Goal: Use online tool/utility: Utilize a website feature to perform a specific function

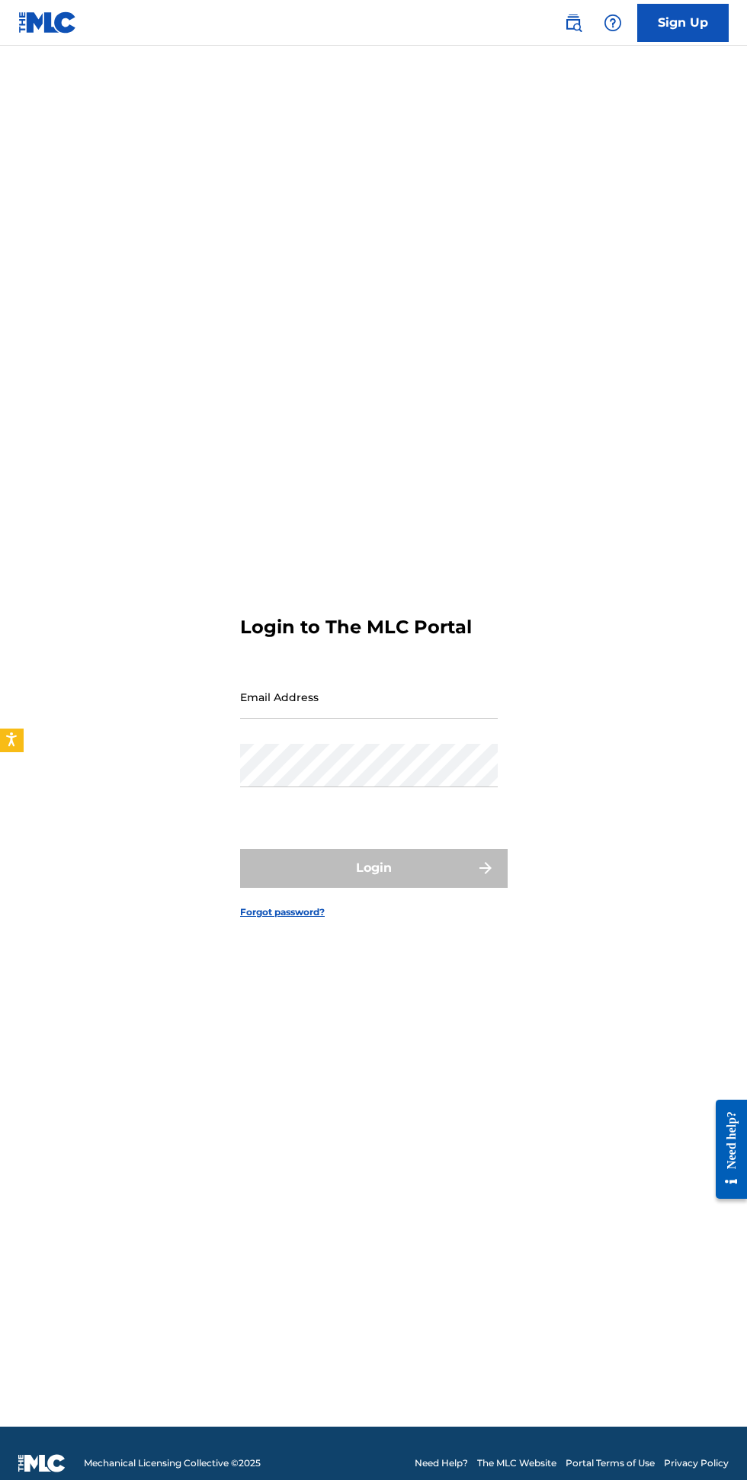
click at [332, 719] on input "Email Address" at bounding box center [369, 696] width 258 height 43
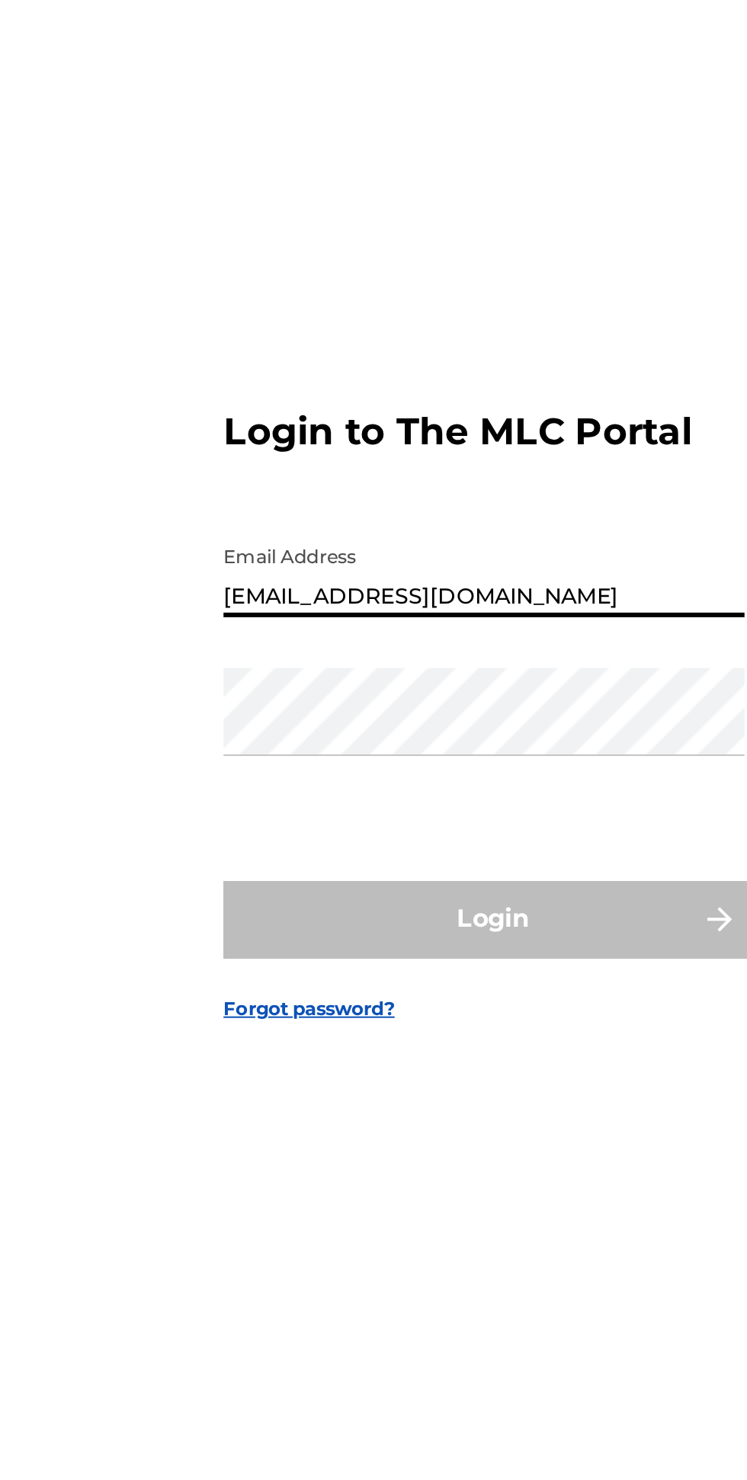
click at [405, 719] on input "[EMAIL_ADDRESS][DOMAIN_NAME]" at bounding box center [369, 696] width 258 height 43
type input "[EMAIL_ADDRESS][DOMAIN_NAME]"
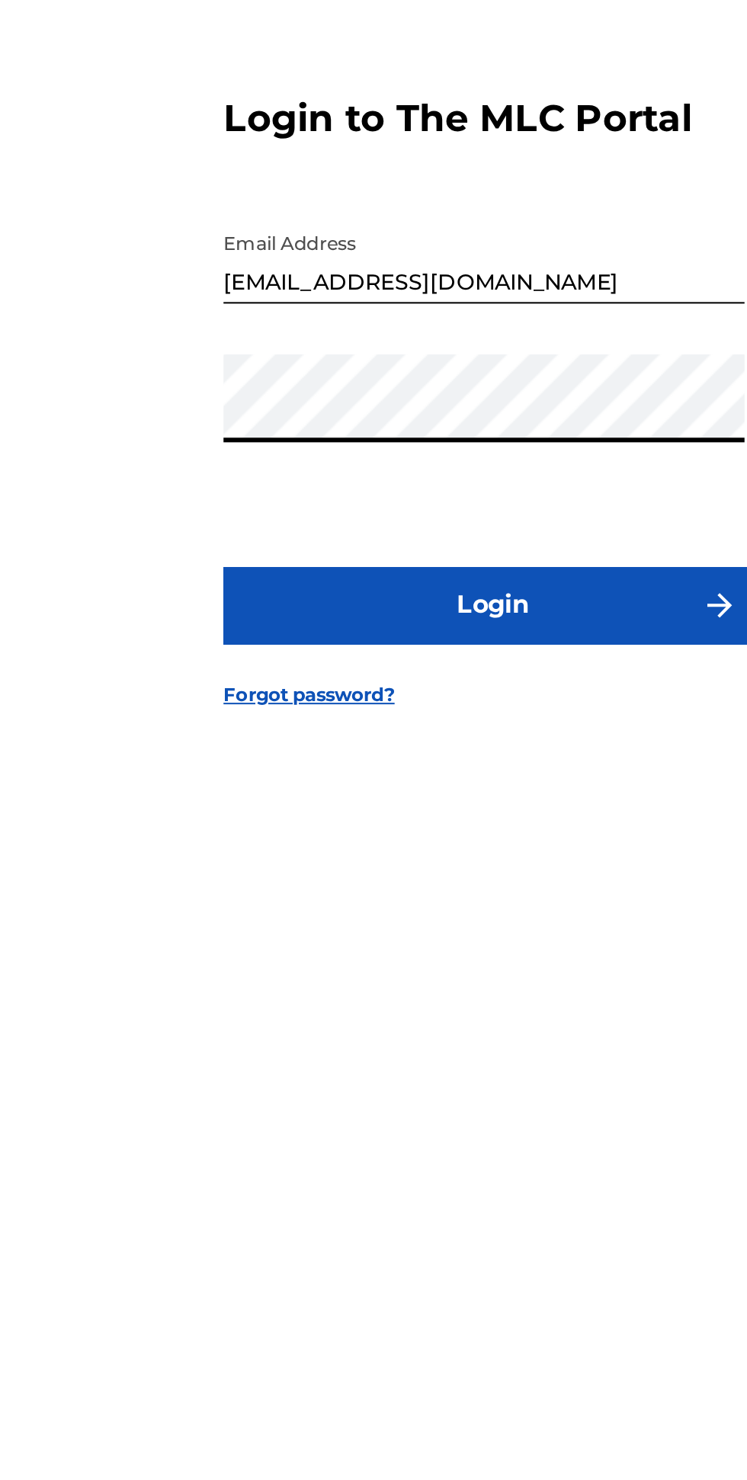
click at [431, 887] on button "Login" at bounding box center [373, 868] width 267 height 38
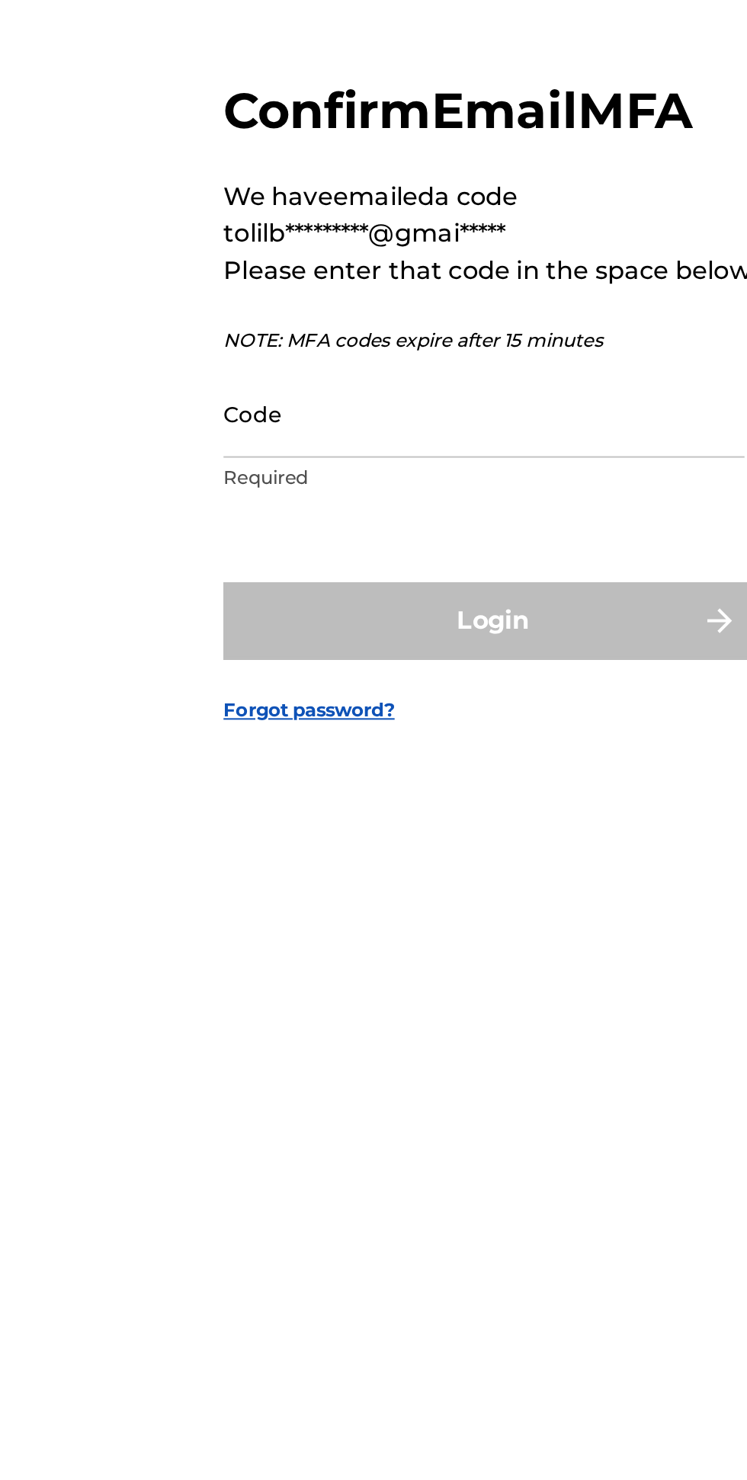
scroll to position [8, 0]
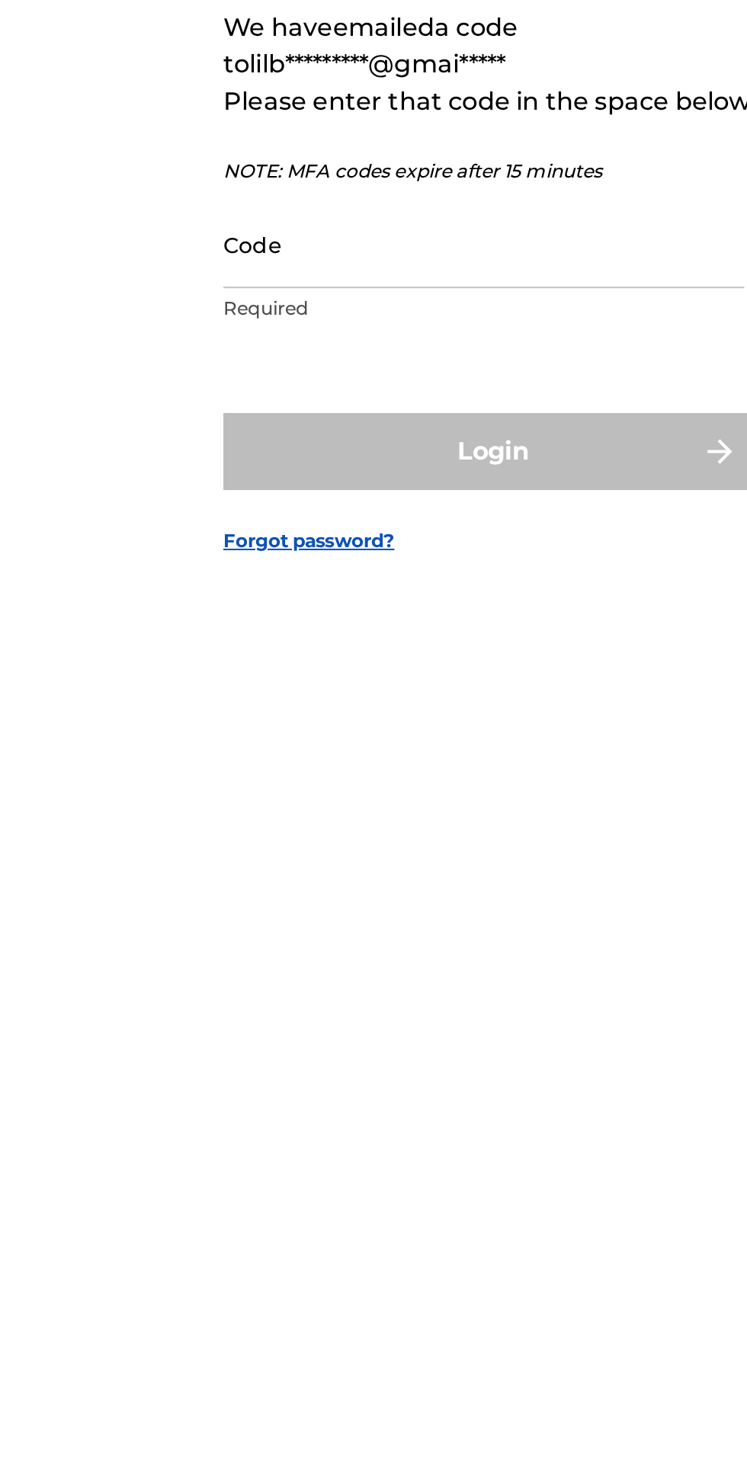
click at [312, 787] on input "Code" at bounding box center [369, 765] width 258 height 43
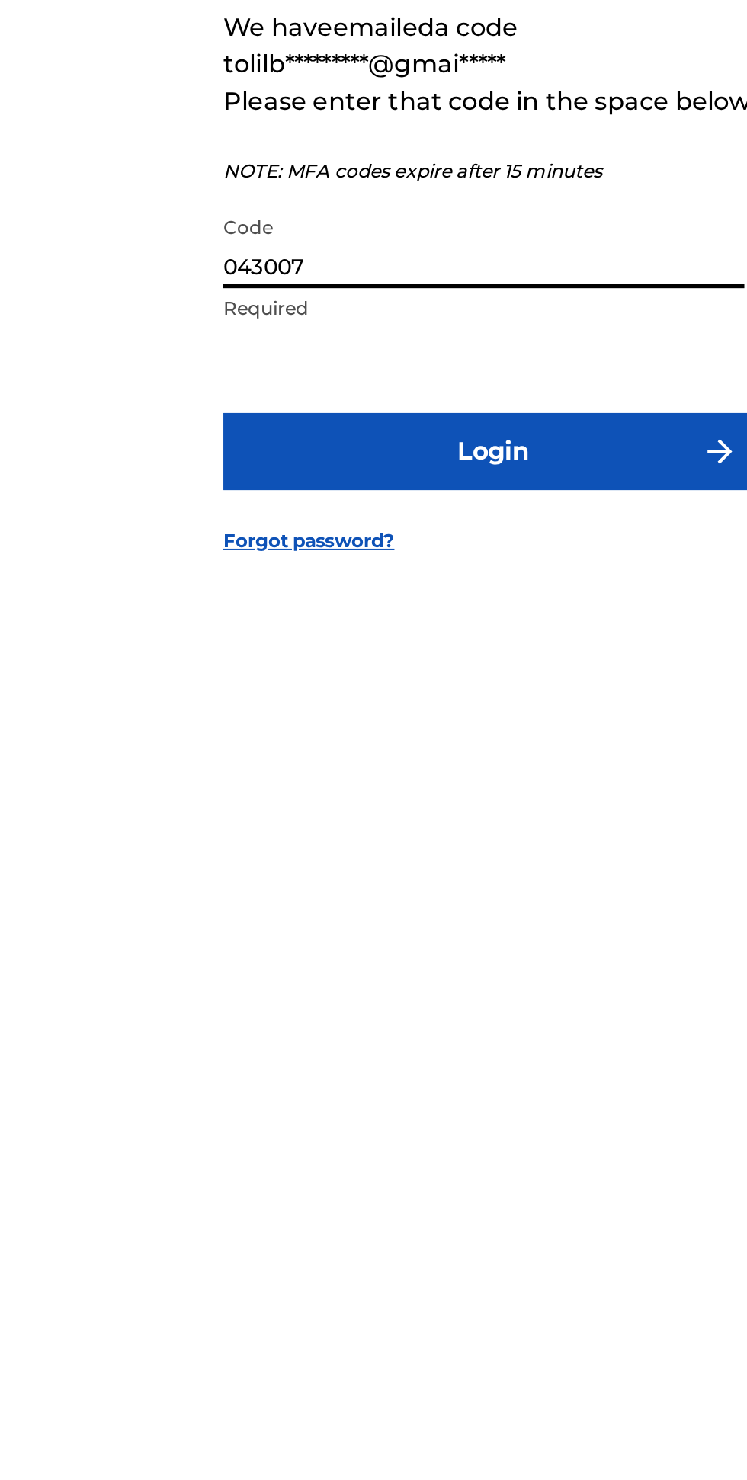
type input "043007"
click at [404, 887] on button "Login" at bounding box center [373, 868] width 267 height 38
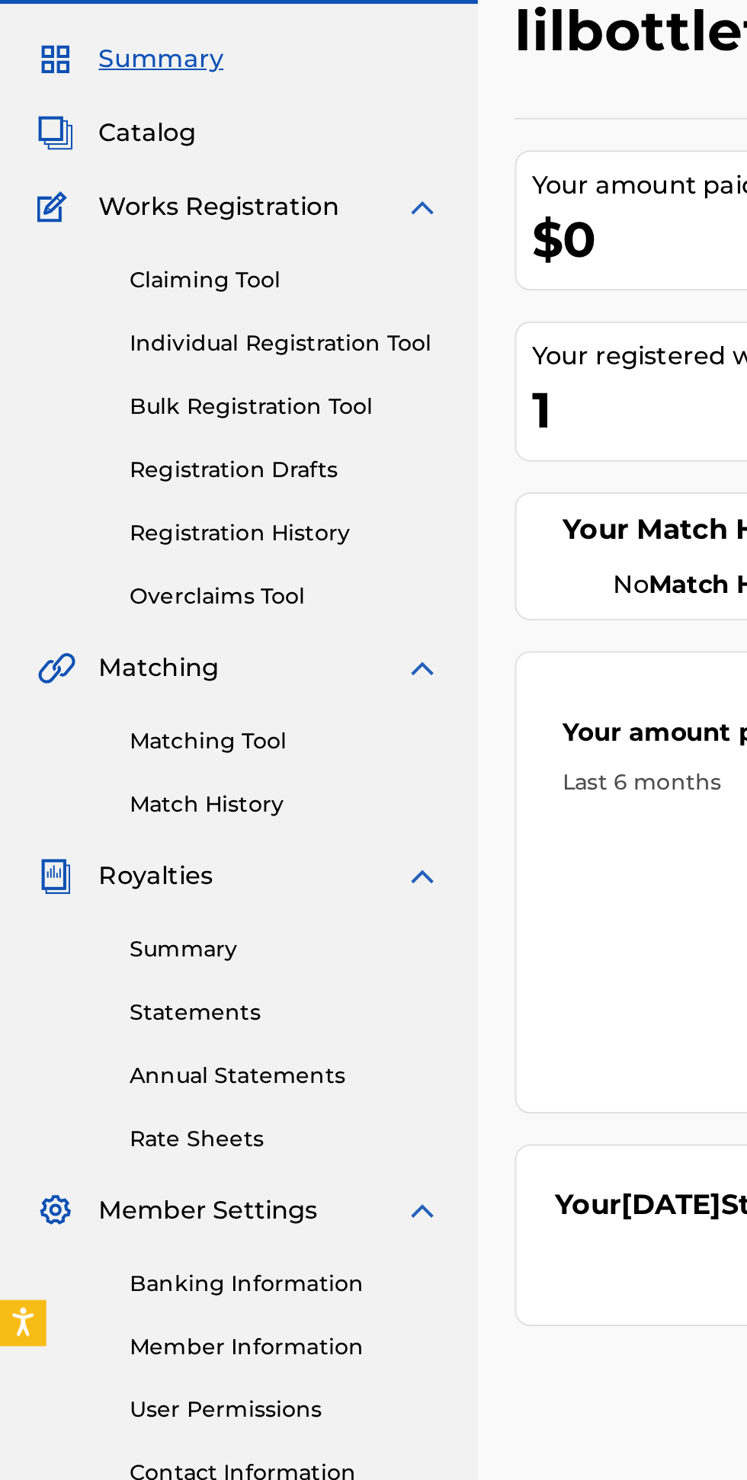
click at [133, 453] on link "Matching Tool" at bounding box center [141, 452] width 154 height 16
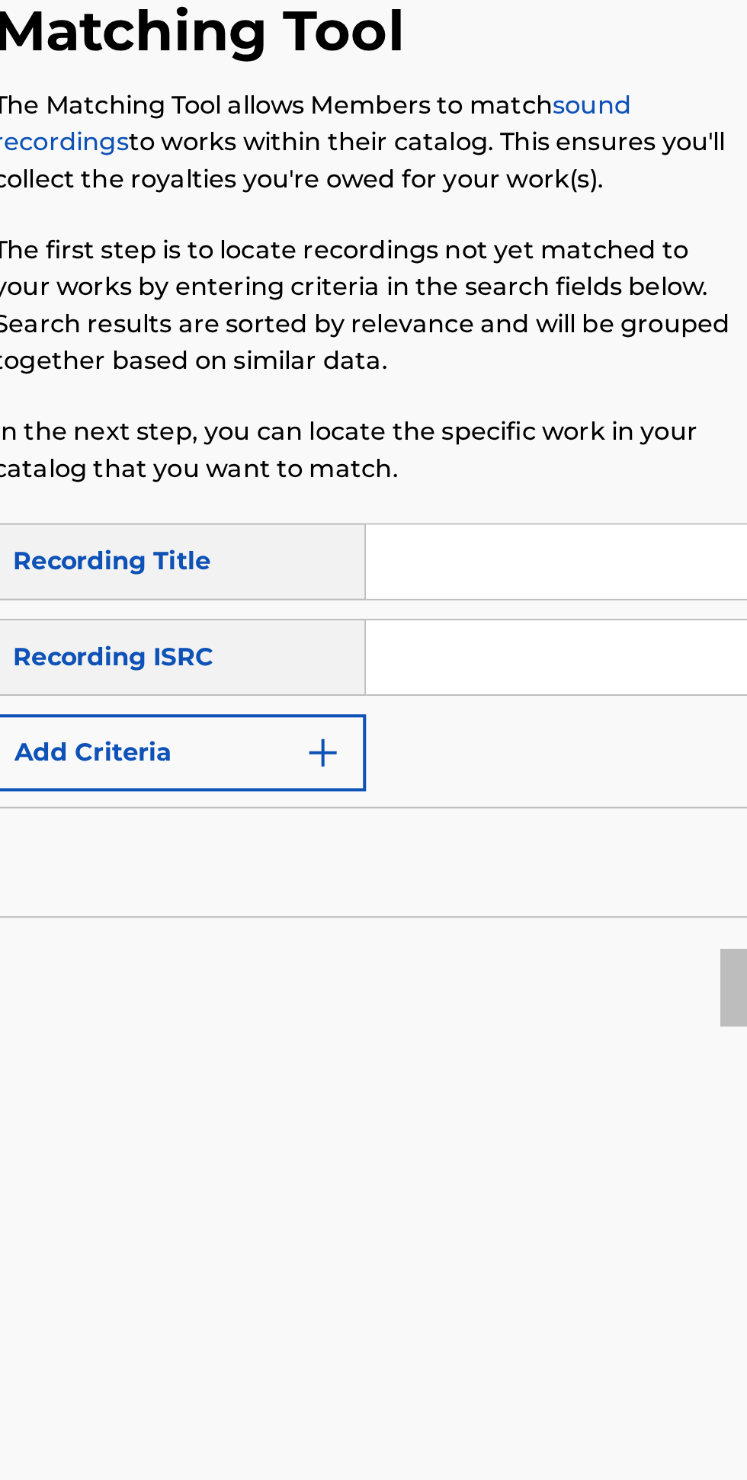
click at [405, 453] on button "Add Criteria" at bounding box center [347, 458] width 184 height 38
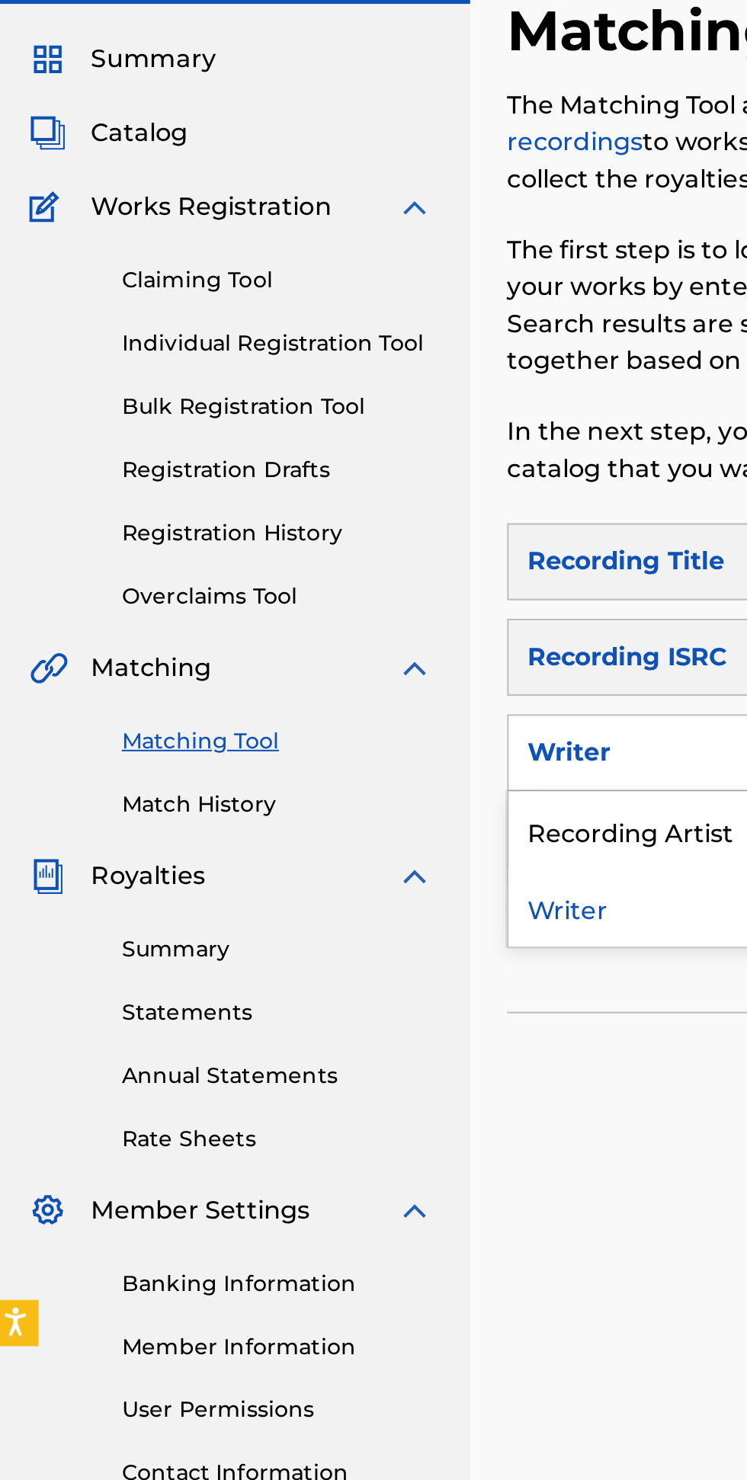
click at [310, 501] on div "Recording Artist" at bounding box center [346, 496] width 183 height 38
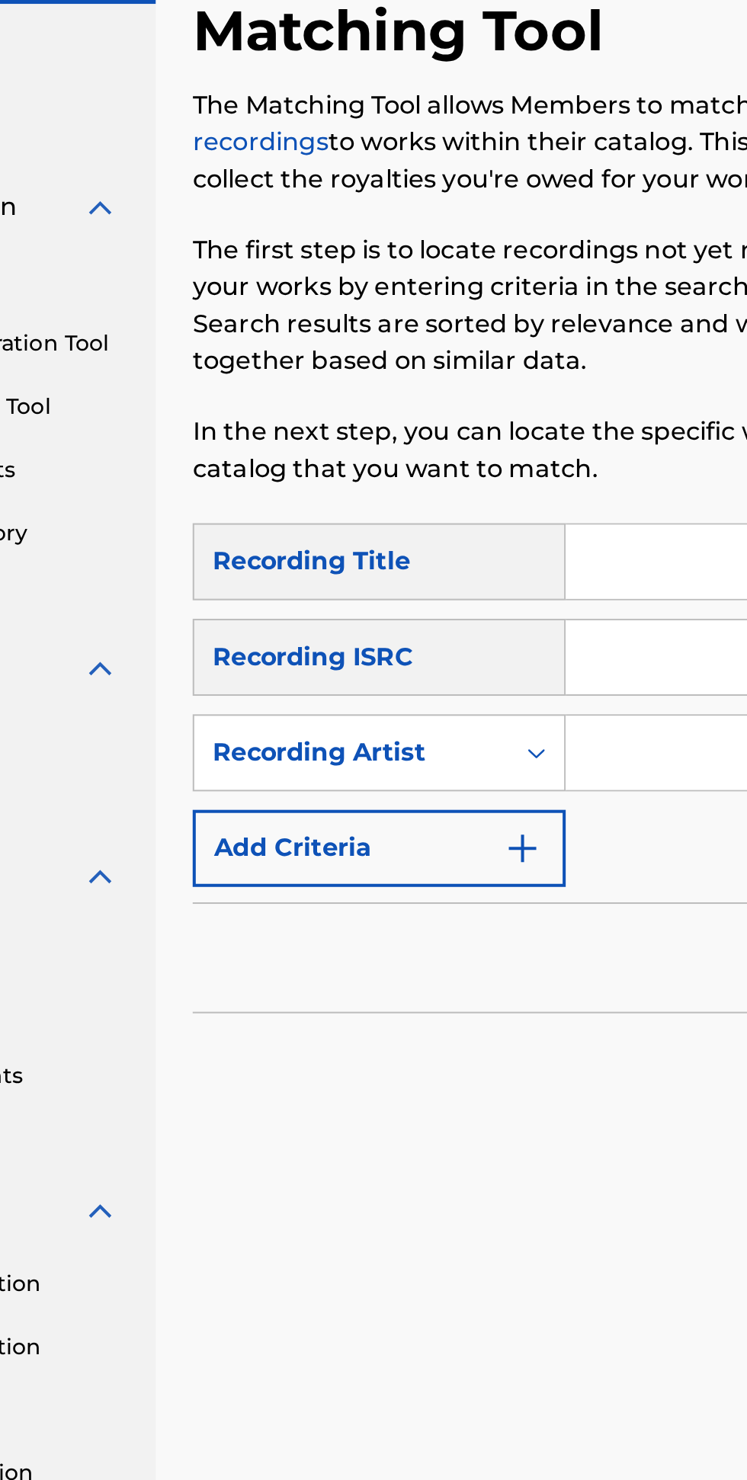
click at [459, 464] on input "Search Form" at bounding box center [569, 458] width 261 height 37
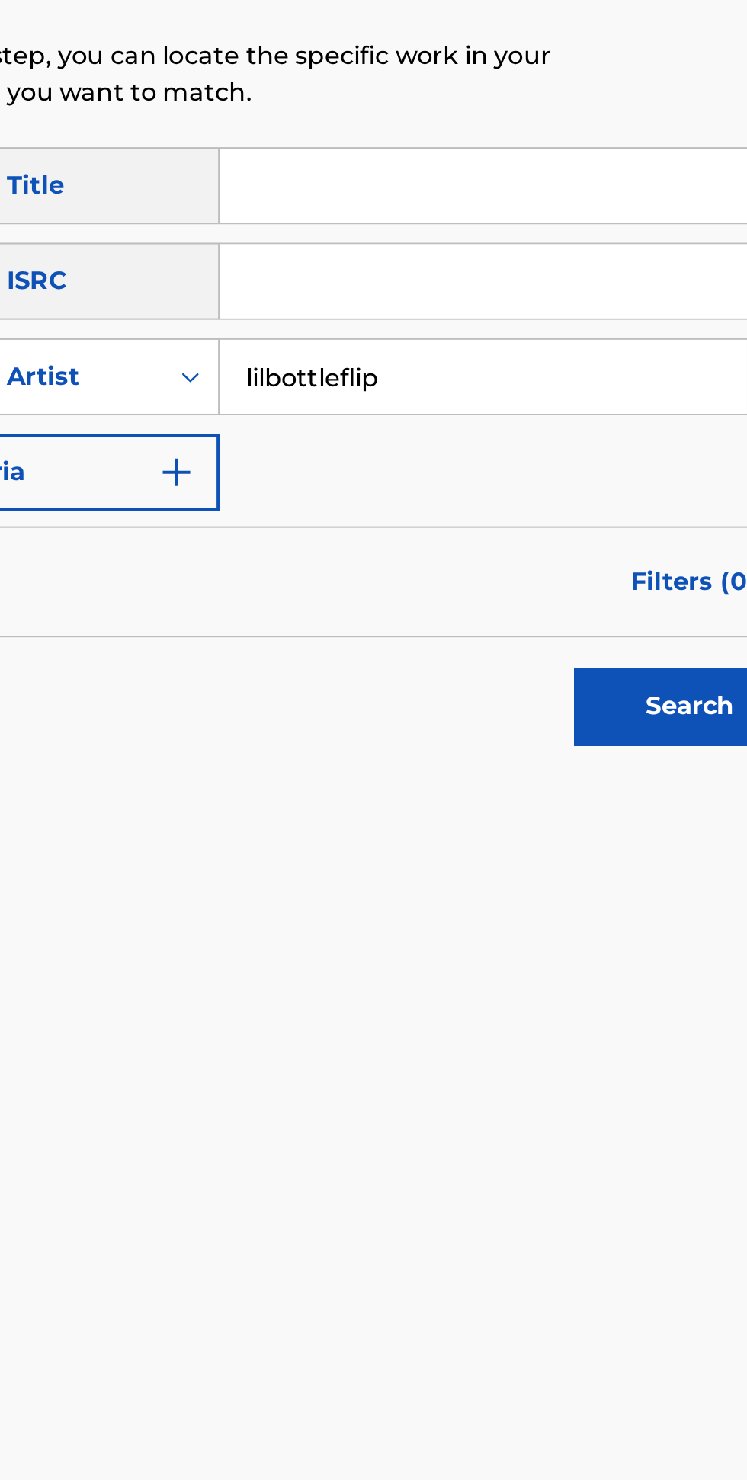
click at [575, 452] on input "lilbottleflip" at bounding box center [569, 458] width 261 height 37
type input "lilbottleflip"
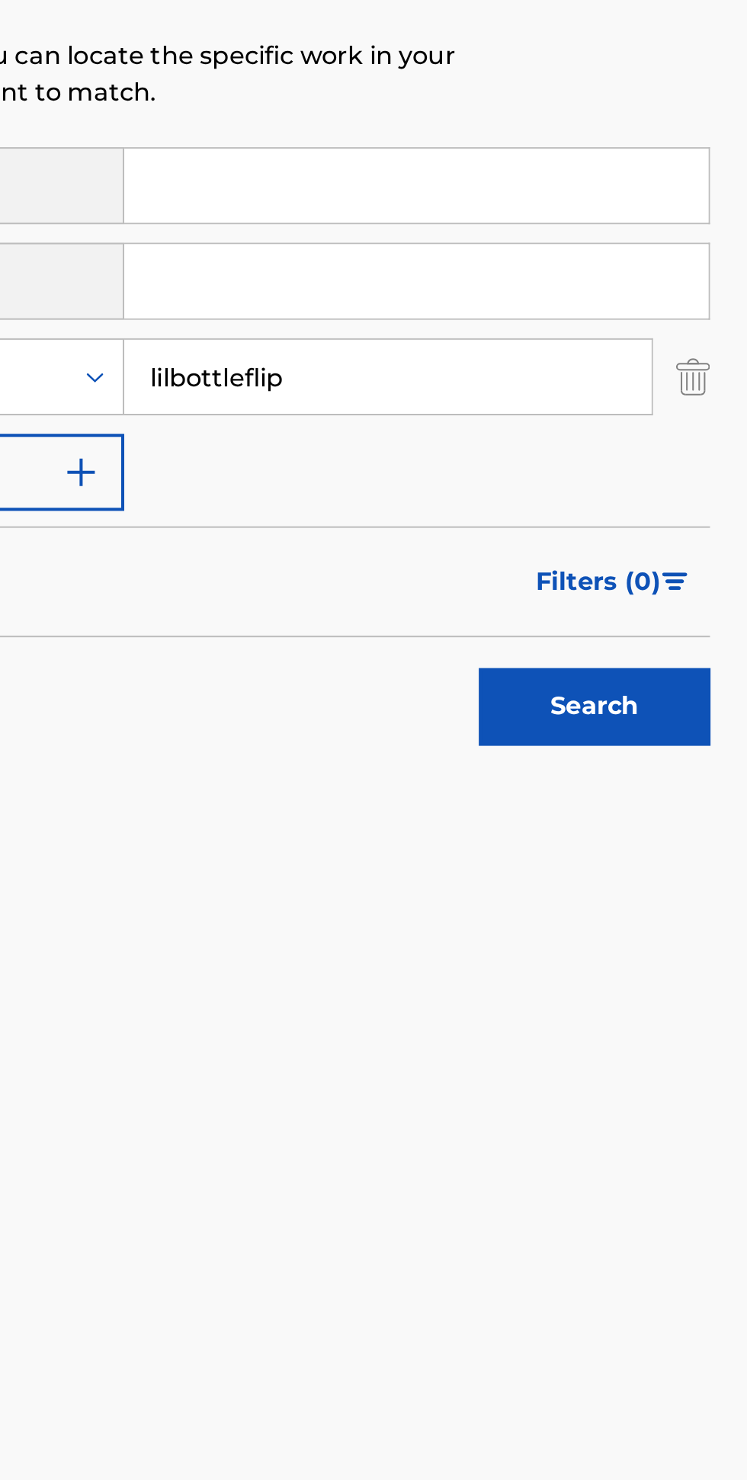
click at [665, 626] on button "Search" at bounding box center [671, 621] width 114 height 38
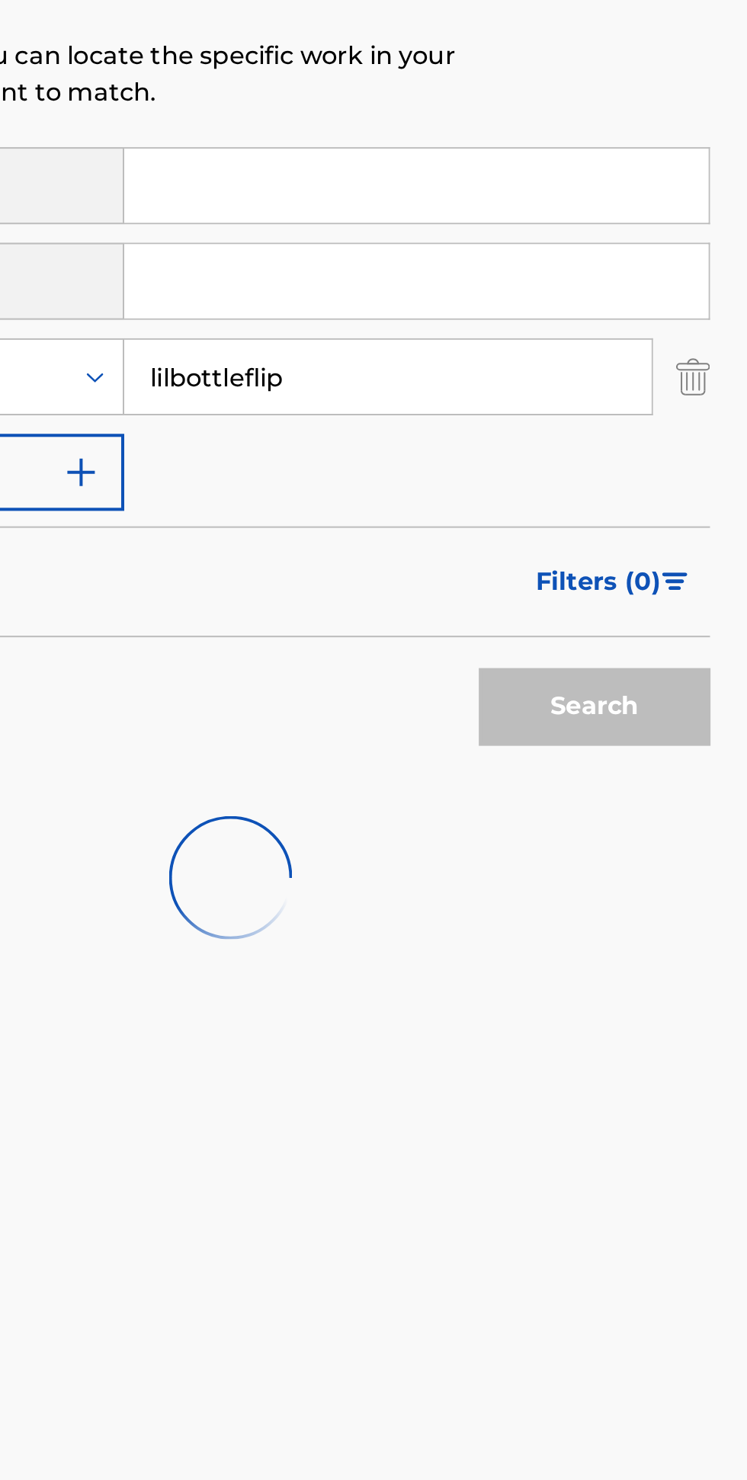
click at [573, 454] on input "lilbottleflip" at bounding box center [569, 458] width 261 height 37
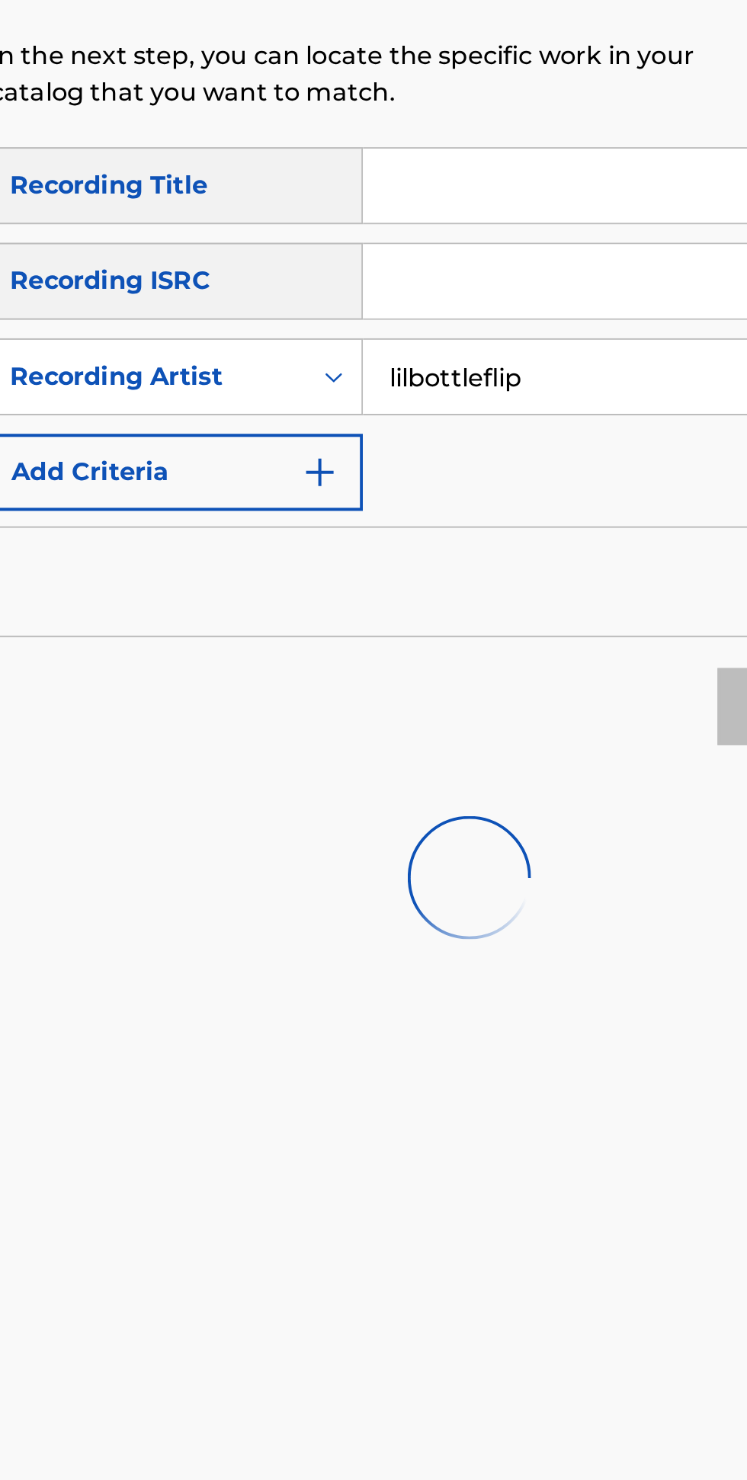
click at [556, 455] on input "lilbottleflip" at bounding box center [569, 458] width 261 height 37
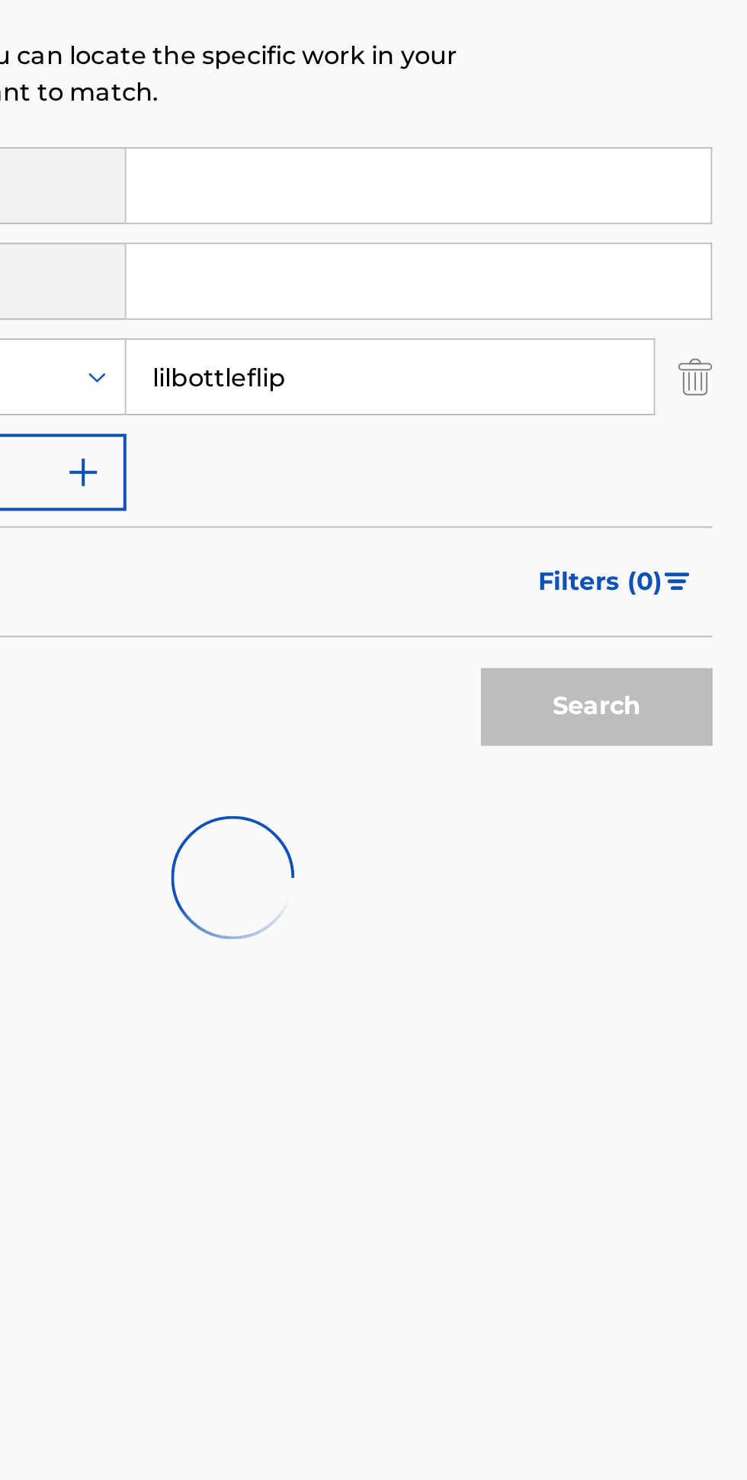
click at [600, 514] on div "SearchWithCriteriafd76887b-380b-41f1-ad56-10883595ce60 Recording Title SearchWi…" at bounding box center [492, 434] width 474 height 180
